Goal: Complete application form: Complete application form

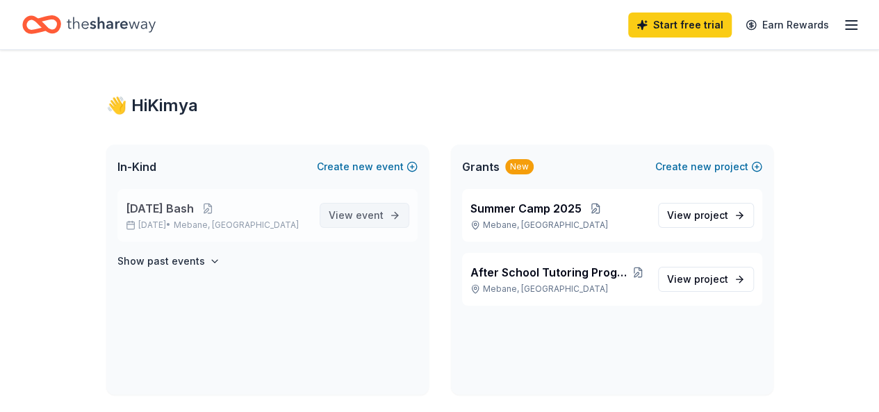
click at [354, 214] on span "View event" at bounding box center [356, 215] width 55 height 17
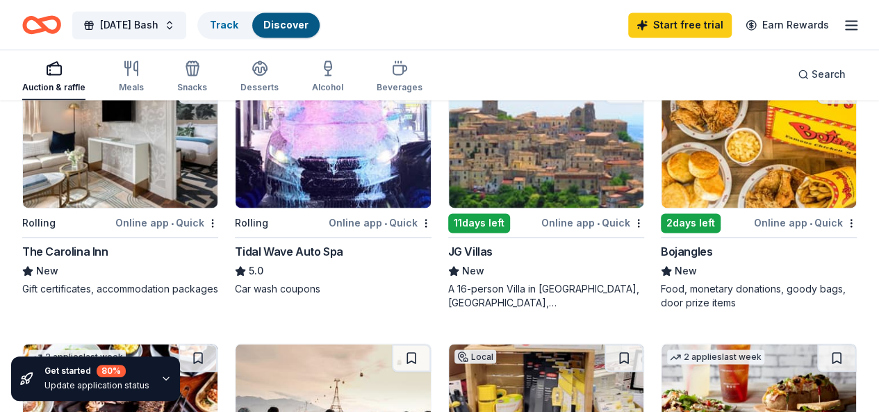
scroll to position [973, 0]
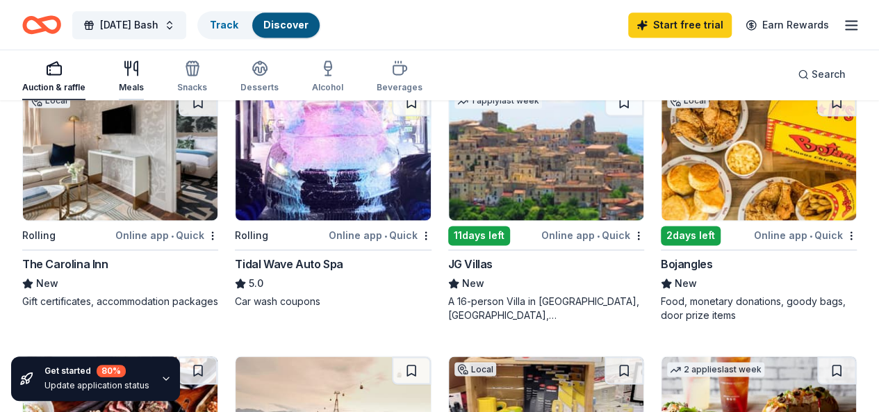
click at [144, 81] on div "Meals" at bounding box center [131, 76] width 25 height 33
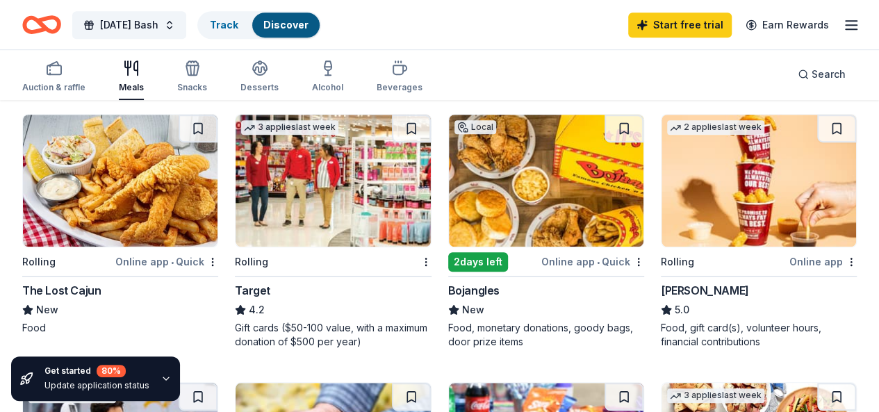
scroll to position [417, 0]
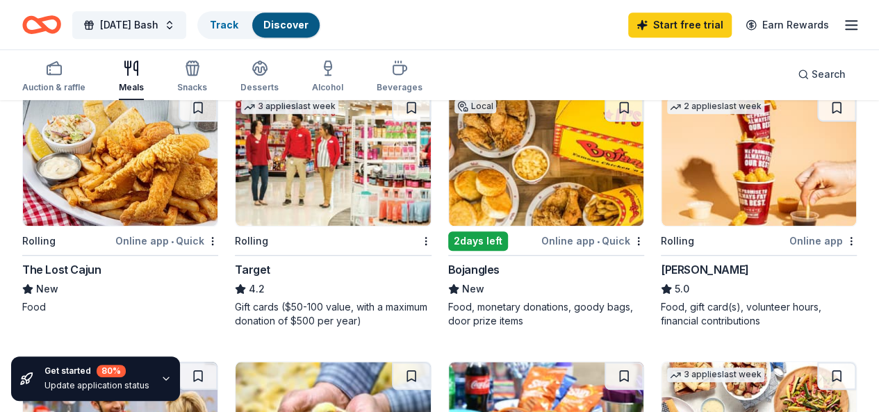
click at [449, 221] on img at bounding box center [546, 160] width 195 height 132
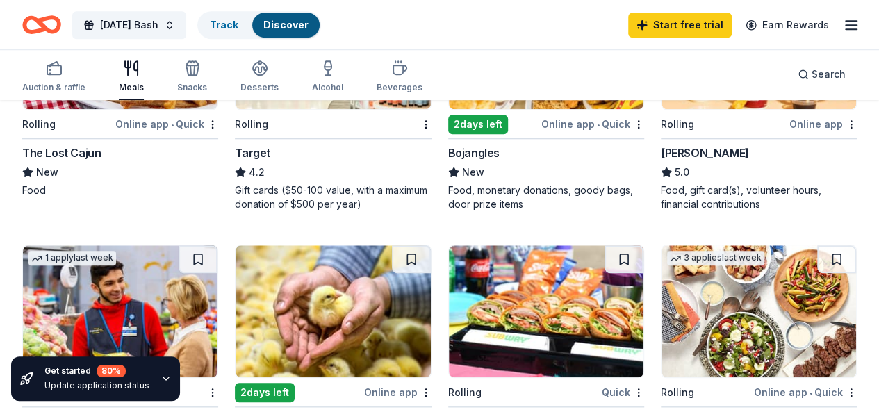
scroll to position [625, 0]
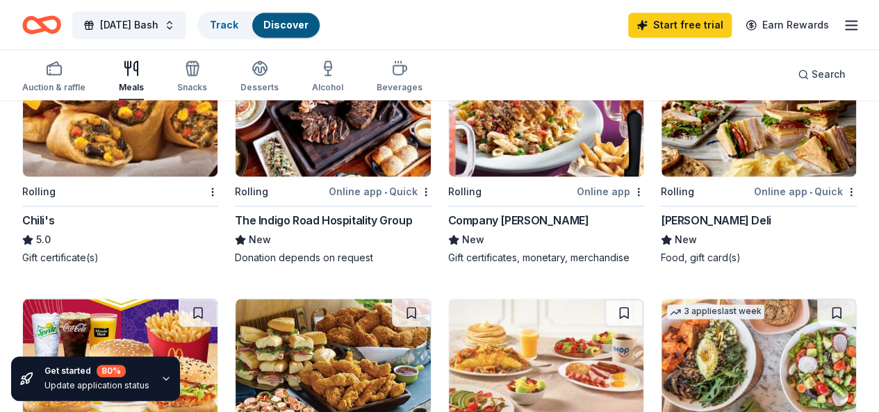
scroll to position [973, 0]
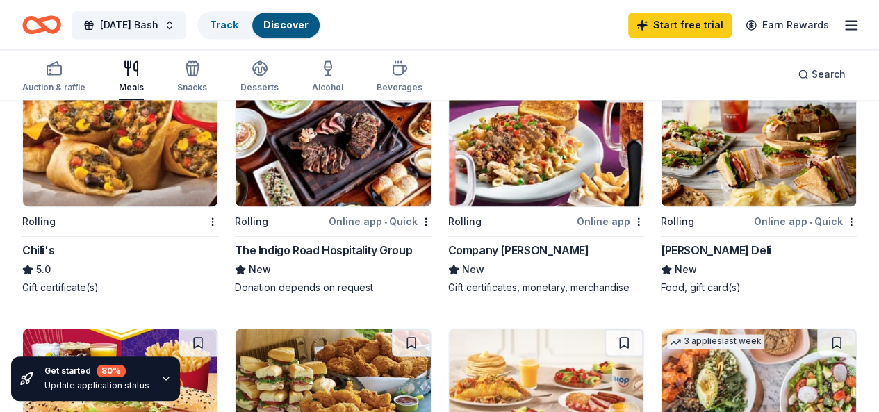
click at [218, 329] on img at bounding box center [120, 395] width 195 height 132
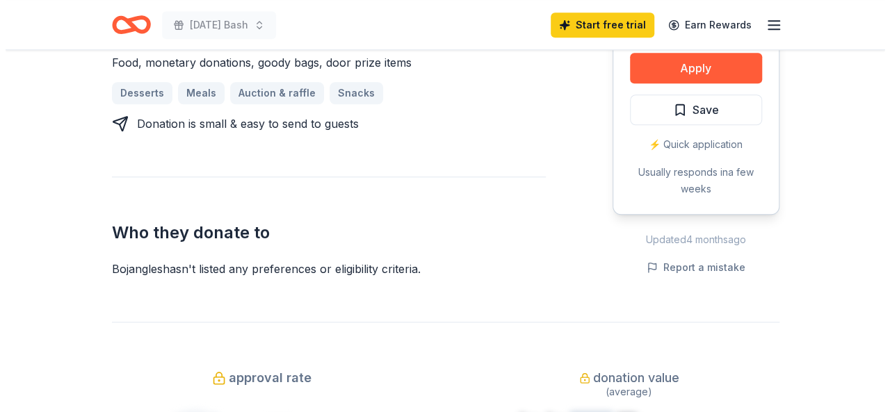
scroll to position [625, 0]
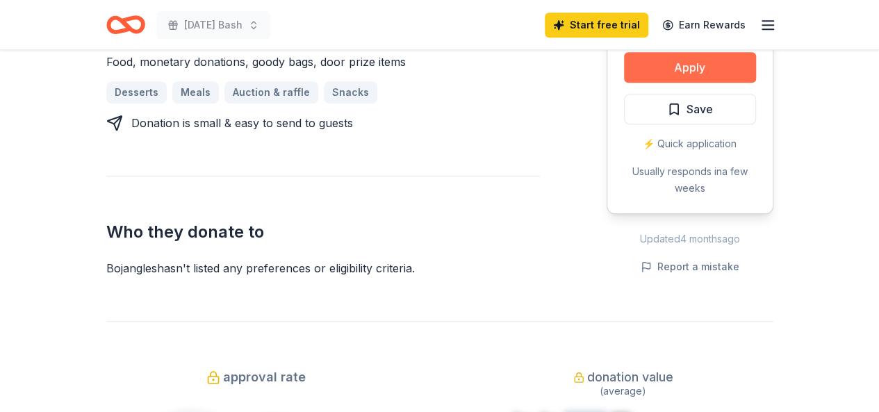
click at [685, 69] on button "Apply" at bounding box center [690, 67] width 132 height 31
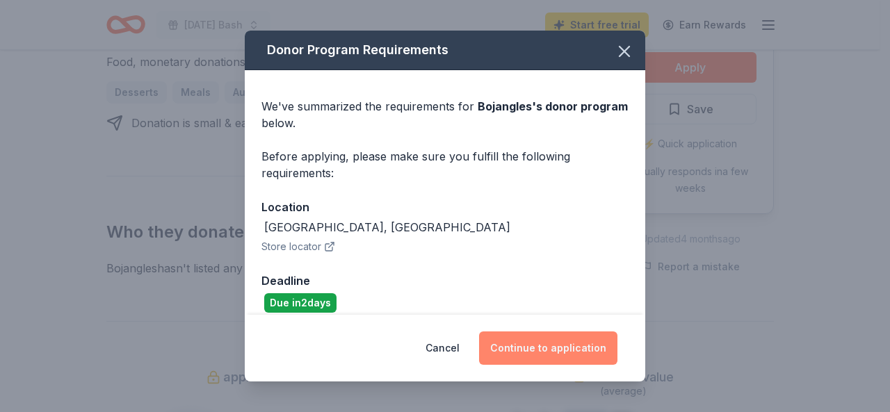
click at [545, 347] on button "Continue to application" at bounding box center [548, 347] width 138 height 33
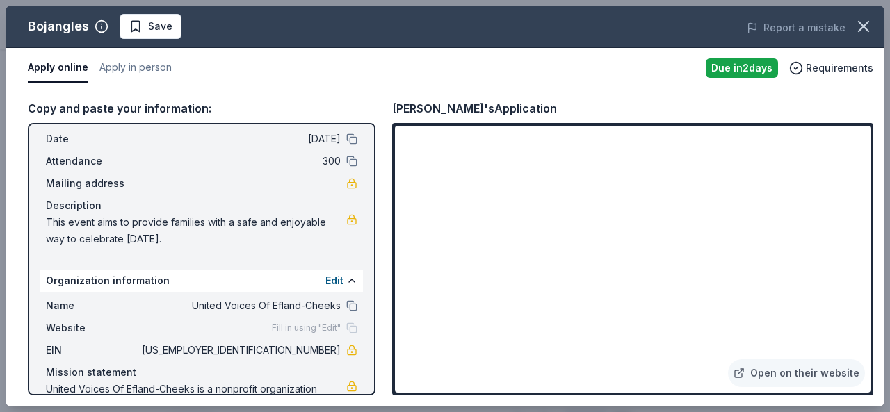
scroll to position [0, 0]
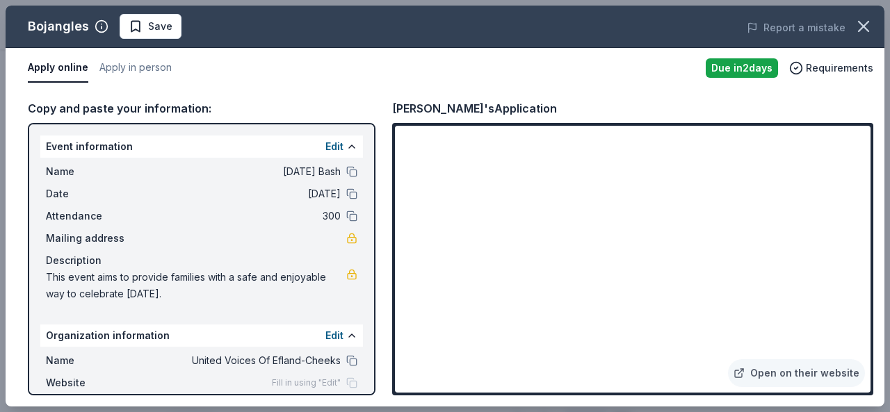
click at [96, 108] on div "Copy and paste your information:" at bounding box center [201, 108] width 347 height 18
click at [68, 62] on button "Apply online" at bounding box center [58, 68] width 60 height 29
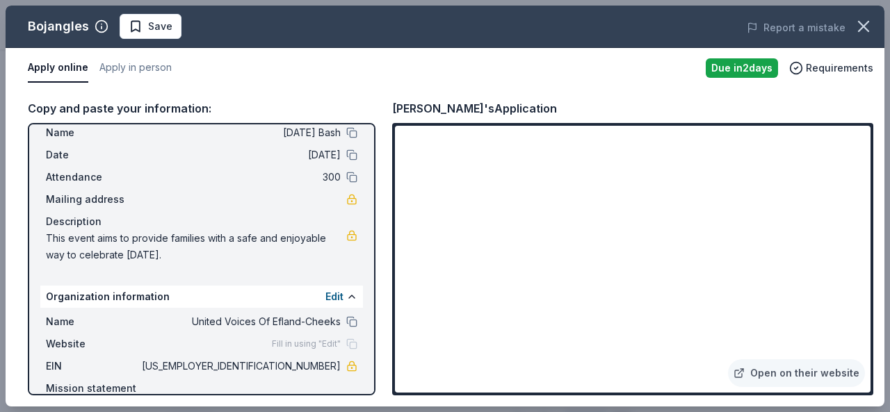
scroll to position [108, 0]
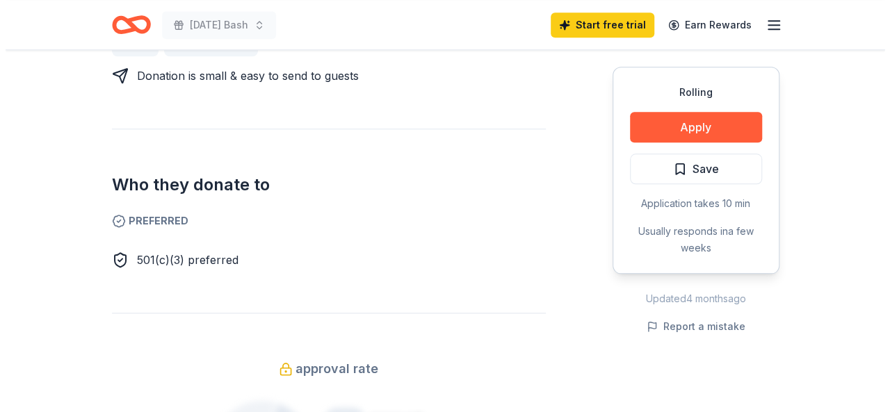
scroll to position [695, 0]
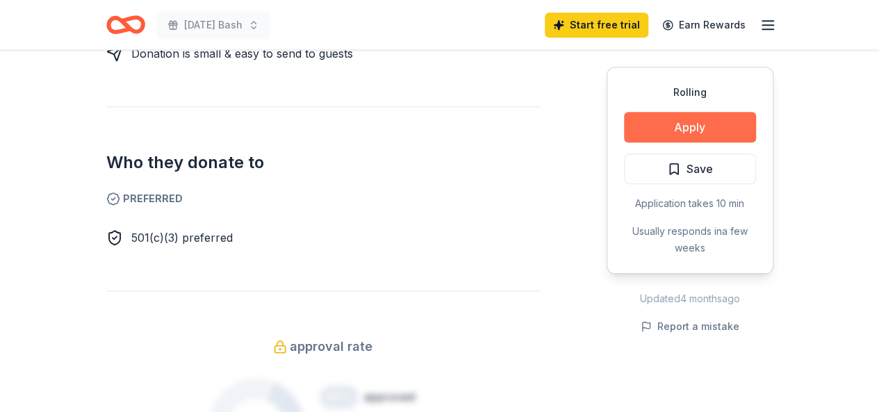
click at [641, 131] on button "Apply" at bounding box center [690, 127] width 132 height 31
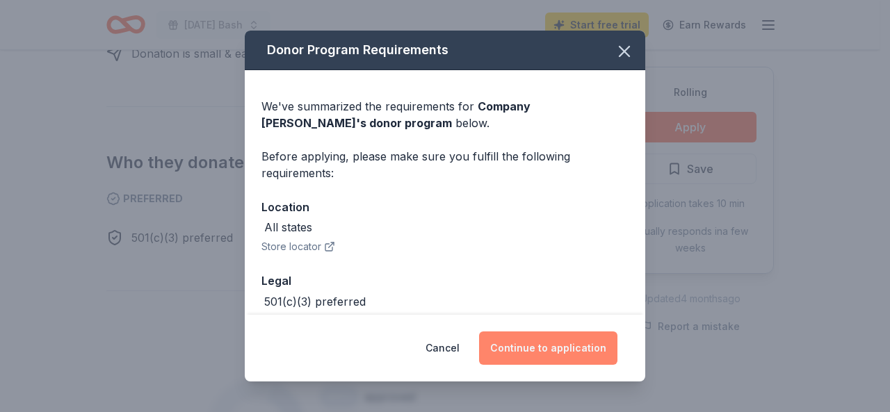
click at [527, 336] on button "Continue to application" at bounding box center [548, 347] width 138 height 33
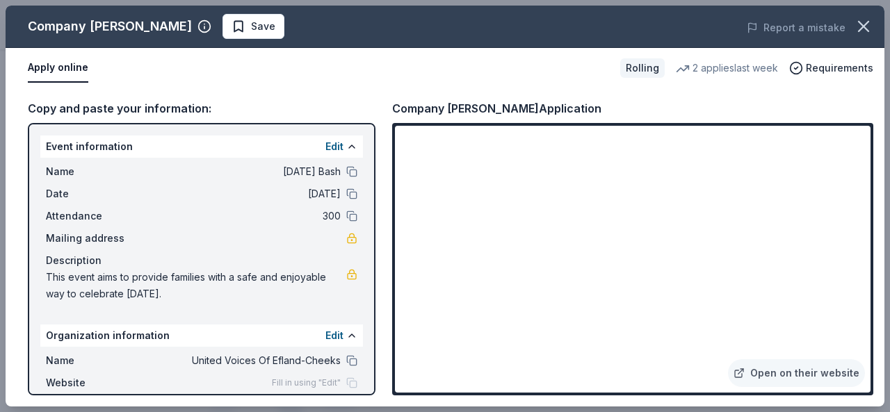
click at [115, 112] on div "Copy and paste your information:" at bounding box center [201, 108] width 347 height 18
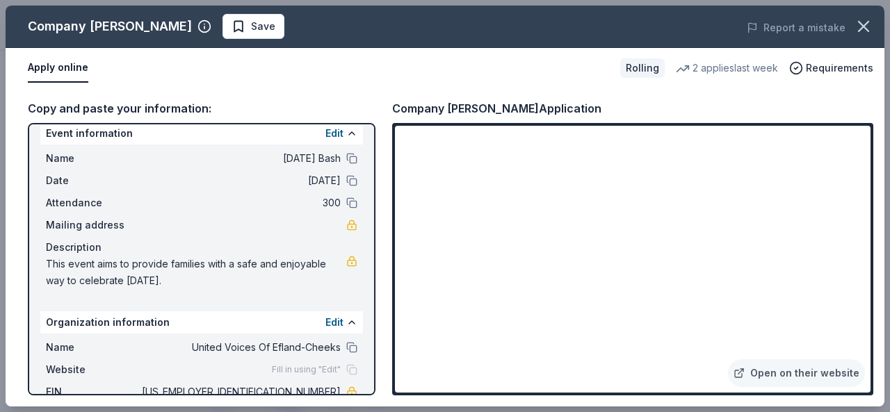
scroll to position [0, 0]
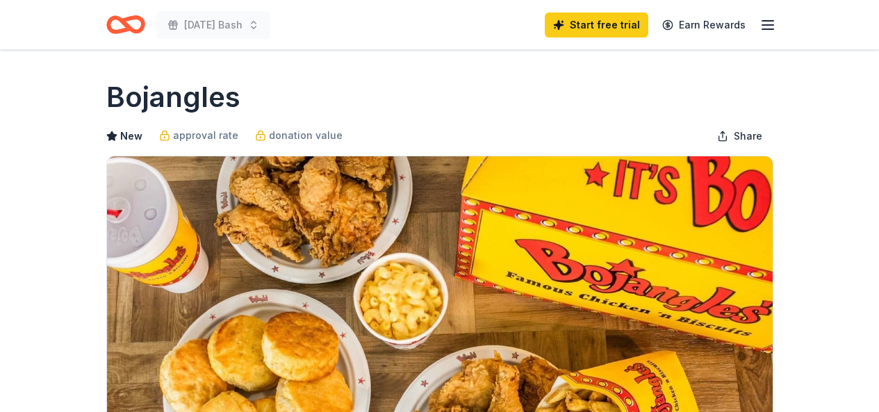
scroll to position [625, 0]
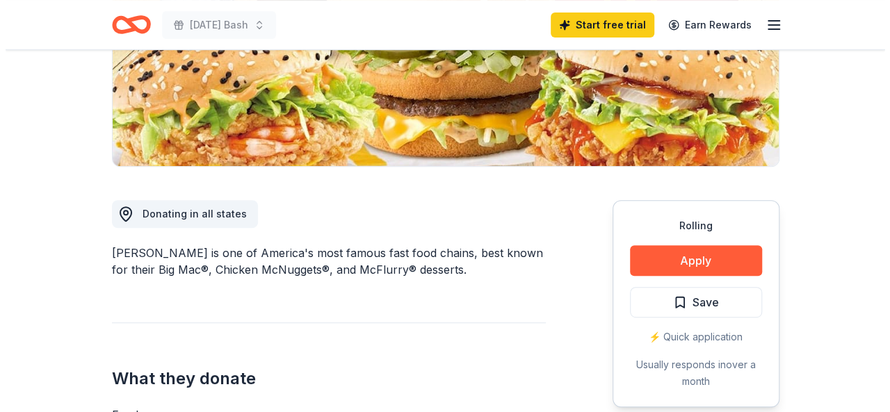
scroll to position [278, 0]
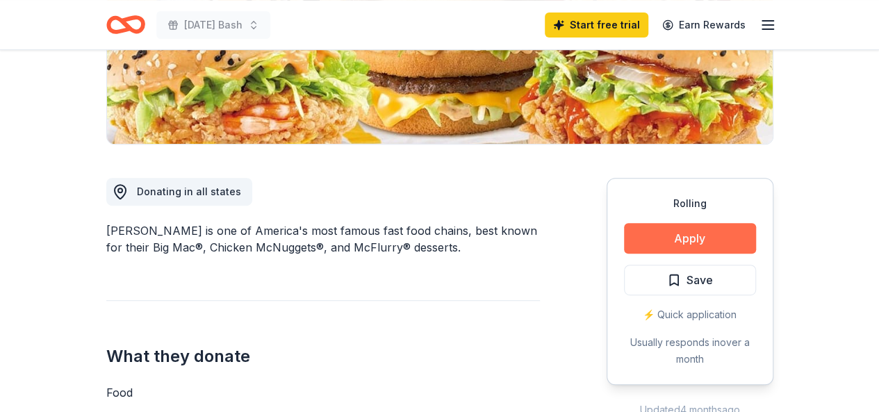
click at [699, 240] on button "Apply" at bounding box center [690, 238] width 132 height 31
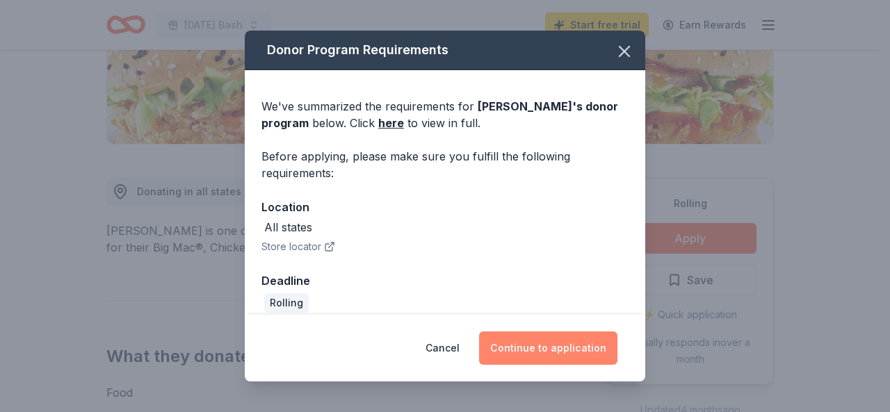
click at [570, 346] on button "Continue to application" at bounding box center [548, 347] width 138 height 33
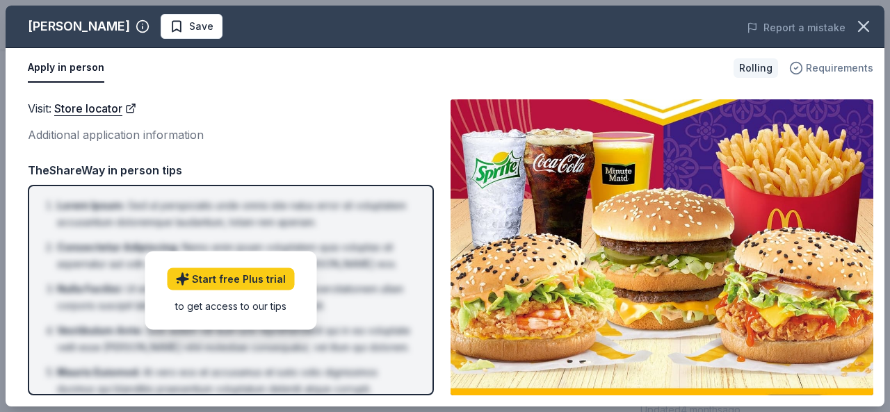
click at [820, 63] on span "Requirements" at bounding box center [838, 68] width 67 height 17
drag, startPoint x: 325, startPoint y: 116, endPoint x: 321, endPoint y: 129, distance: 13.0
click at [324, 116] on div "Visit : Store locator" at bounding box center [231, 108] width 406 height 18
